Goal: Transaction & Acquisition: Purchase product/service

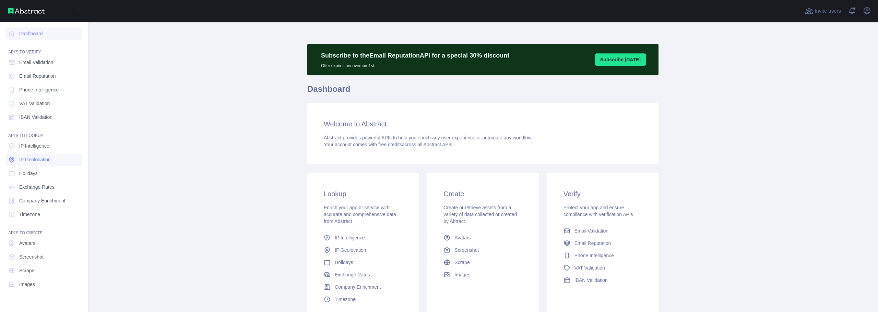
click at [35, 162] on span "IP Geolocation" at bounding box center [35, 159] width 32 height 7
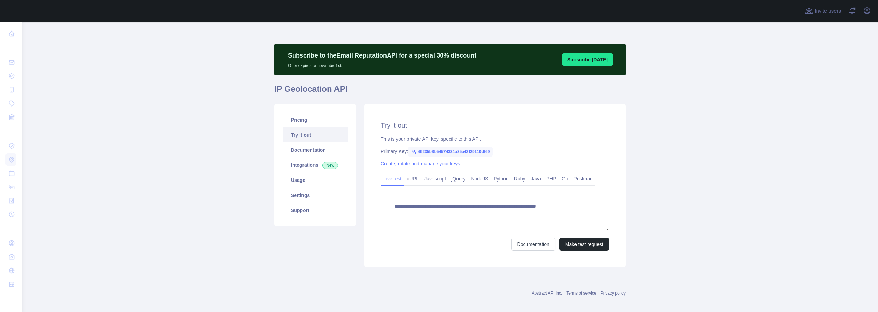
type textarea "**********"
click at [310, 181] on link "Usage" at bounding box center [315, 180] width 65 height 15
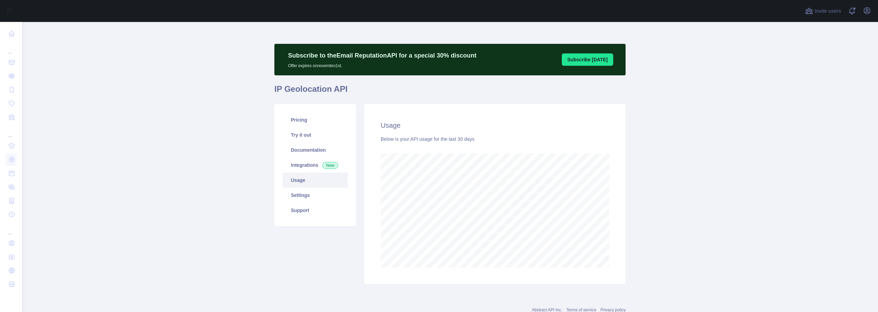
scroll to position [290, 851]
click at [301, 119] on link "Pricing" at bounding box center [315, 119] width 65 height 15
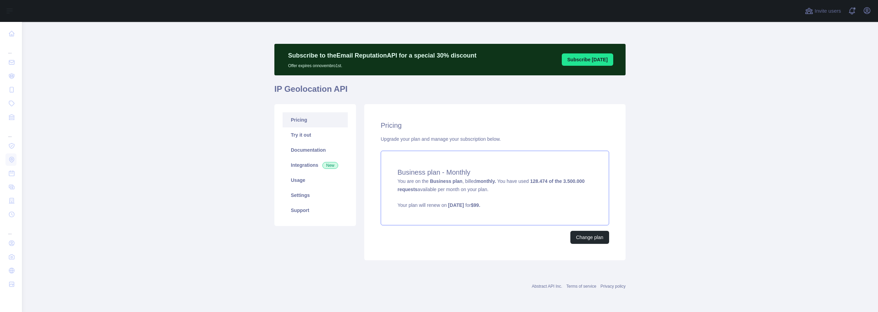
click at [455, 203] on strong "[DATE]" at bounding box center [456, 205] width 16 height 5
click at [312, 179] on link "Usage" at bounding box center [315, 180] width 65 height 15
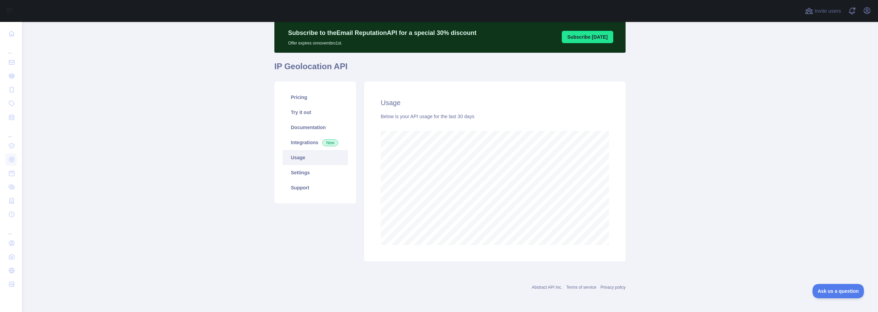
scroll to position [290, 851]
click at [865, 10] on icon "button" at bounding box center [867, 11] width 8 height 8
click at [806, 74] on button "Billing" at bounding box center [834, 74] width 77 height 12
